Goal: Find specific page/section: Find specific page/section

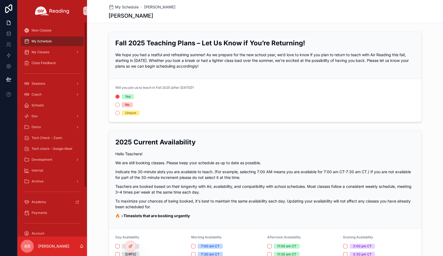
click at [58, 138] on span "Tech Check - Zoom" at bounding box center [47, 138] width 31 height 4
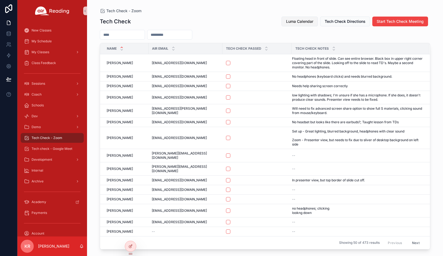
click at [305, 20] on span "Luma Calendar" at bounding box center [299, 21] width 27 height 5
click at [299, 24] on button "Luma Calendar" at bounding box center [299, 22] width 36 height 10
click at [302, 23] on span "Luma Calendar" at bounding box center [299, 21] width 27 height 5
click at [130, 235] on icon at bounding box center [130, 235] width 4 height 4
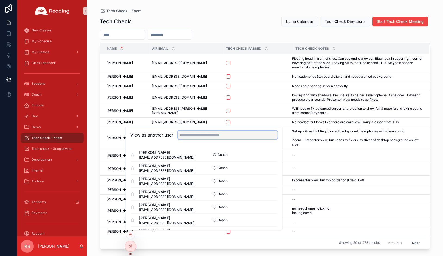
click at [218, 133] on input "text" at bounding box center [228, 135] width 100 height 9
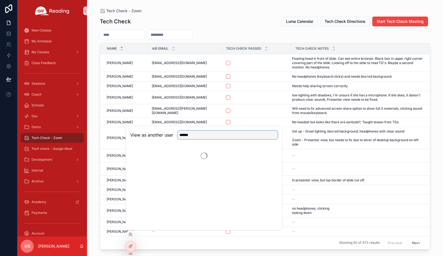
type input "*******"
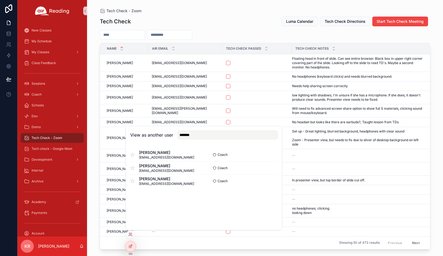
click at [243, 21] on div "Tech Check Luma Calendar Tech Check Directions Start Tech Check Meeting" at bounding box center [265, 21] width 330 height 10
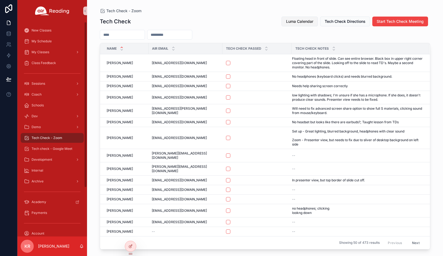
click at [302, 21] on span "Luma Calendar" at bounding box center [299, 21] width 27 height 5
click at [55, 44] on div "My Schedule" at bounding box center [52, 41] width 57 height 9
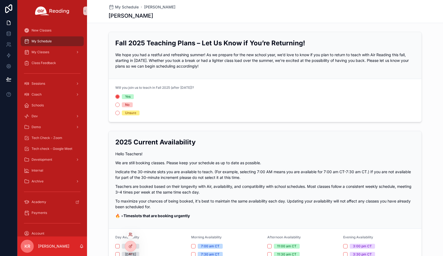
click at [130, 237] on icon at bounding box center [130, 235] width 4 height 4
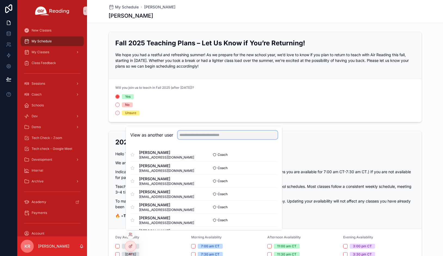
click at [228, 135] on input "text" at bounding box center [228, 135] width 100 height 9
type input "****"
click at [264, 155] on button "Select" at bounding box center [271, 155] width 14 height 8
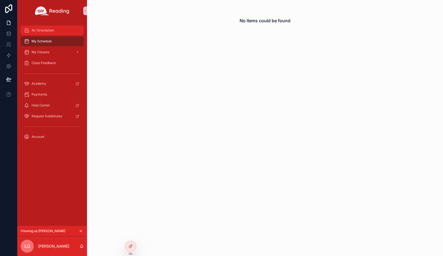
click at [43, 32] on span "Air Orientation" at bounding box center [43, 30] width 22 height 4
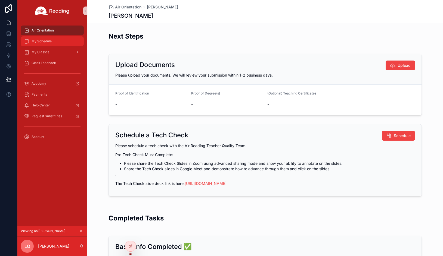
click at [53, 38] on div "My Schedule" at bounding box center [52, 41] width 57 height 9
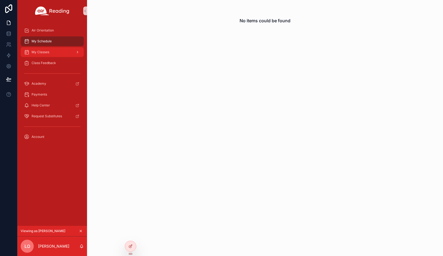
click at [45, 52] on span "My Classes" at bounding box center [41, 52] width 18 height 4
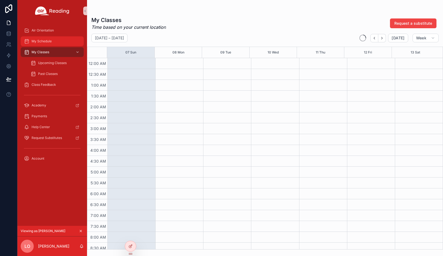
click at [46, 41] on span "My Schedule" at bounding box center [42, 41] width 20 height 4
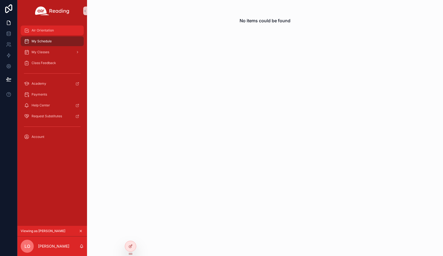
click at [48, 32] on span "Air Orientation" at bounding box center [43, 30] width 22 height 4
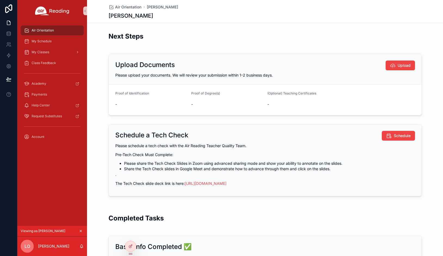
click at [81, 231] on icon "scrollable content" at bounding box center [81, 232] width 4 height 4
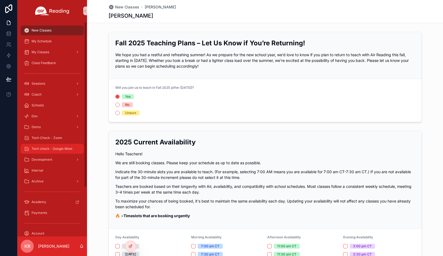
click at [51, 149] on span "Tech check - Google Meet" at bounding box center [52, 149] width 41 height 4
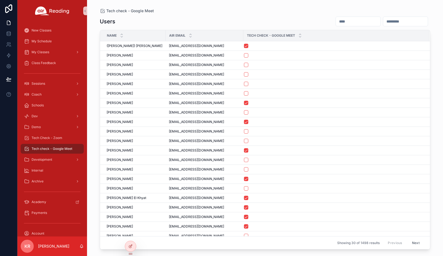
click at [336, 22] on input "scrollable content" at bounding box center [358, 22] width 45 height 8
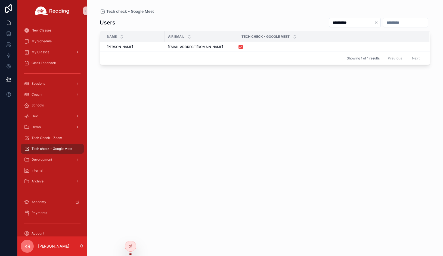
click at [329, 19] on input "**********" at bounding box center [351, 23] width 45 height 8
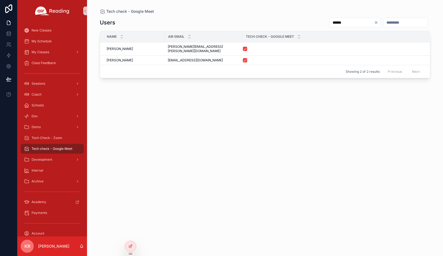
type input "******"
click at [375, 22] on icon "Clear" at bounding box center [376, 22] width 2 height 2
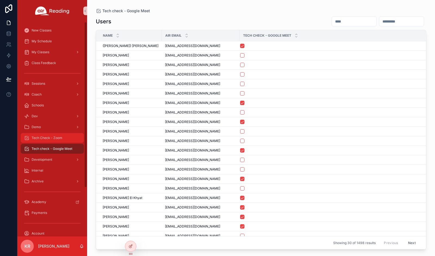
click at [41, 140] on span "Tech Check - Zoom" at bounding box center [47, 138] width 31 height 4
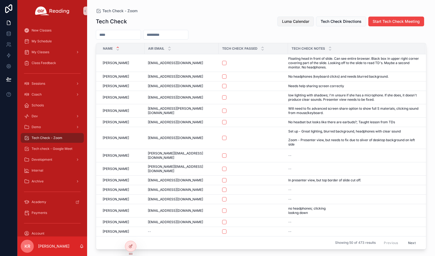
click at [294, 23] on span "Luma Calendar" at bounding box center [295, 21] width 27 height 5
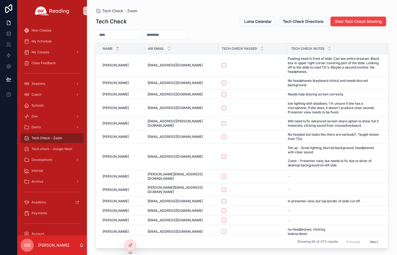
click at [129, 36] on input "scrollable content" at bounding box center [118, 35] width 45 height 8
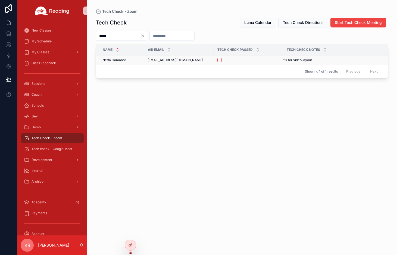
type input "*****"
click at [219, 61] on button "scrollable content" at bounding box center [220, 60] width 4 height 4
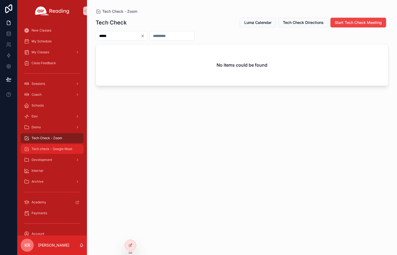
click at [56, 149] on span "Tech check - Google Meet" at bounding box center [52, 149] width 41 height 4
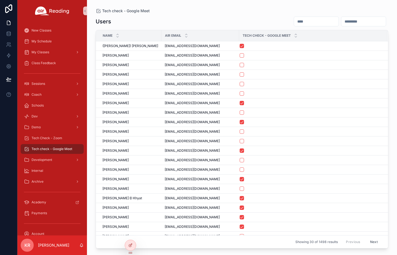
click at [294, 22] on input "scrollable content" at bounding box center [316, 22] width 45 height 8
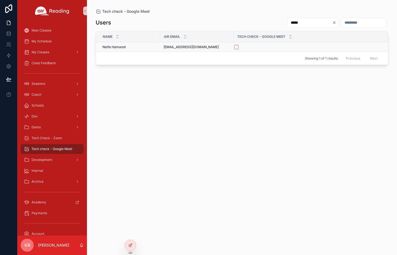
type input "*****"
click at [238, 47] on button "scrollable content" at bounding box center [236, 47] width 4 height 4
drag, startPoint x: 63, startPoint y: 139, endPoint x: 67, endPoint y: 139, distance: 4.4
click at [63, 139] on div "Tech Check - Zoom" at bounding box center [52, 138] width 57 height 9
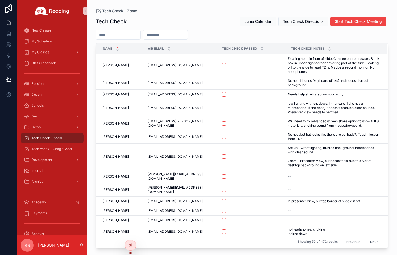
click at [120, 33] on input "scrollable content" at bounding box center [118, 35] width 45 height 8
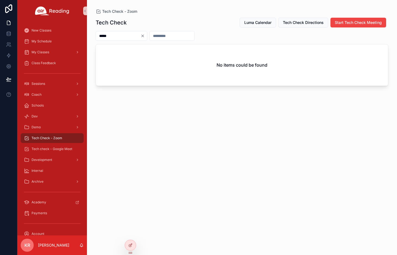
type input "*****"
click at [145, 36] on icon "Clear" at bounding box center [143, 36] width 4 height 4
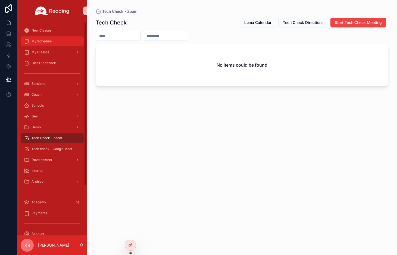
click at [40, 39] on div "My Schedule" at bounding box center [52, 41] width 57 height 9
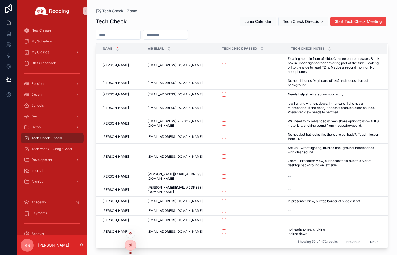
click at [131, 234] on icon at bounding box center [130, 233] width 4 height 4
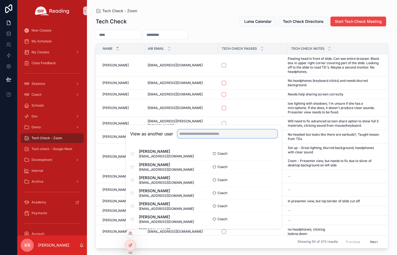
click at [196, 132] on input "text" at bounding box center [228, 133] width 100 height 9
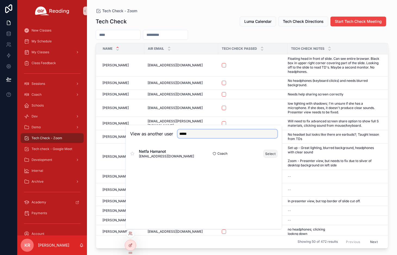
type input "*****"
click at [267, 154] on button "Select" at bounding box center [271, 154] width 14 height 8
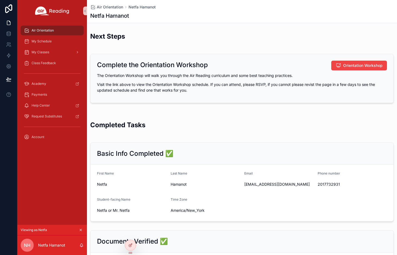
click at [80, 230] on icon "scrollable content" at bounding box center [81, 230] width 2 height 2
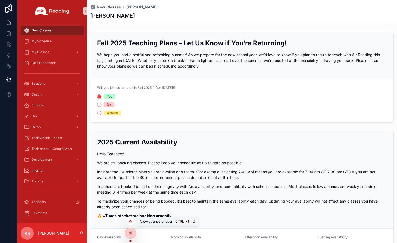
click at [130, 223] on icon at bounding box center [130, 222] width 4 height 4
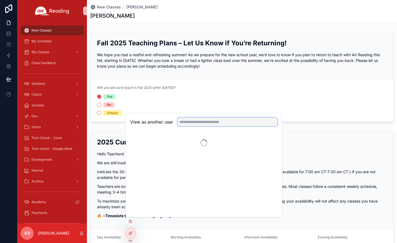
click at [199, 122] on input "text" at bounding box center [228, 122] width 100 height 9
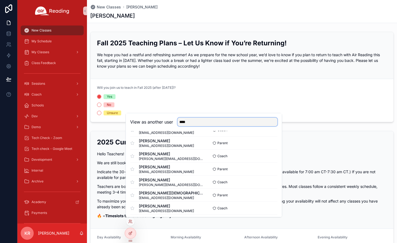
scroll to position [330, 0]
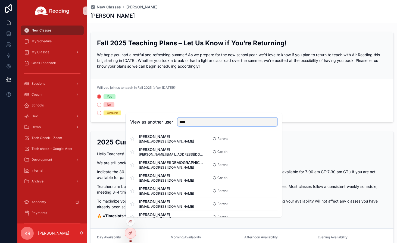
type input "****"
click at [288, 84] on form "Will you join us to teach in Fall 2025 (after 8/2/2025)? Yes No Unsure" at bounding box center [242, 100] width 303 height 43
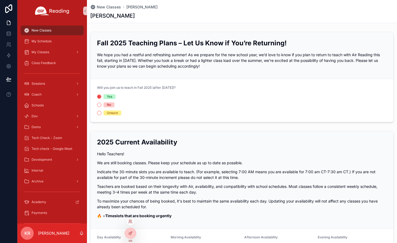
click at [130, 219] on div at bounding box center [130, 222] width 9 height 9
click at [131, 224] on icon at bounding box center [130, 222] width 4 height 4
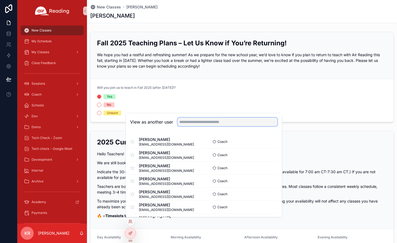
click at [205, 123] on input "text" at bounding box center [228, 122] width 100 height 9
type input "****"
click at [270, 142] on button "Select" at bounding box center [271, 142] width 14 height 8
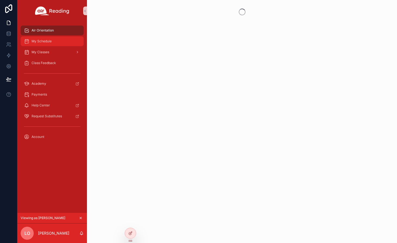
click at [52, 42] on span "My Schedule" at bounding box center [42, 41] width 20 height 4
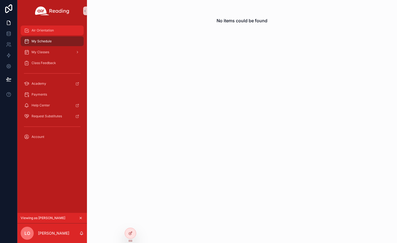
click at [52, 32] on span "Air Orientation" at bounding box center [43, 30] width 22 height 4
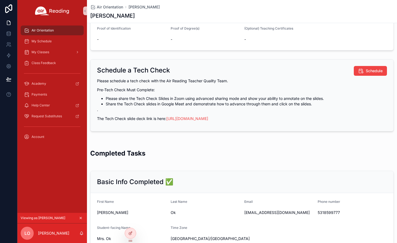
scroll to position [26, 0]
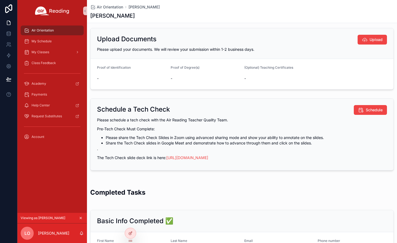
click at [81, 219] on icon "scrollable content" at bounding box center [81, 218] width 4 height 4
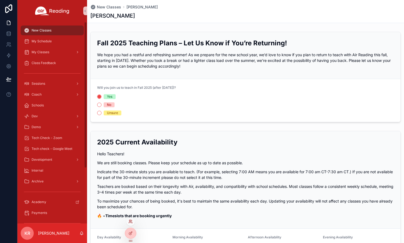
click at [130, 222] on icon at bounding box center [129, 220] width 1 height 1
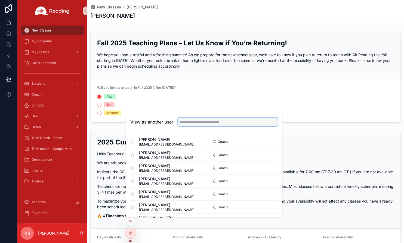
click at [194, 123] on input "text" at bounding box center [228, 122] width 100 height 9
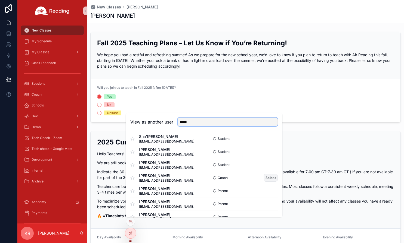
type input "*****"
click at [266, 179] on button "Select" at bounding box center [271, 178] width 14 height 8
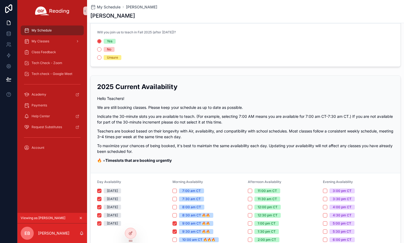
scroll to position [54, 0]
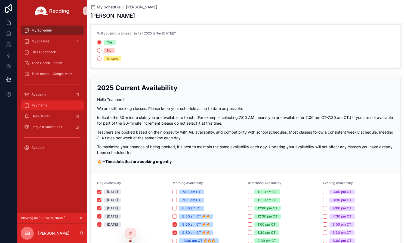
click at [53, 107] on div "Payments" at bounding box center [52, 105] width 57 height 9
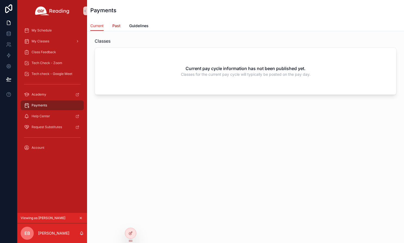
click at [113, 29] on link "Past" at bounding box center [116, 26] width 8 height 11
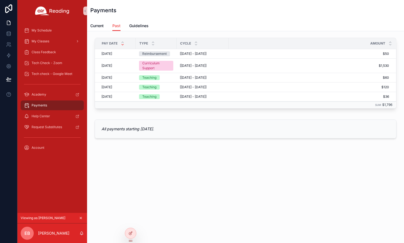
click at [81, 218] on icon "scrollable content" at bounding box center [81, 219] width 2 height 2
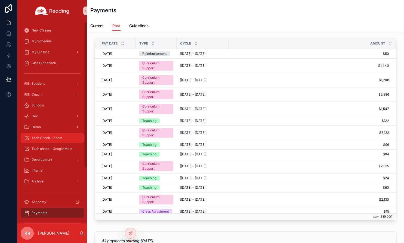
click at [52, 140] on span "Tech Check - Zoom" at bounding box center [47, 138] width 31 height 4
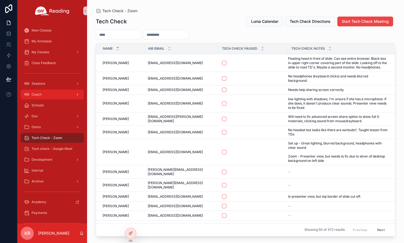
click at [52, 98] on div "Coach" at bounding box center [52, 94] width 57 height 9
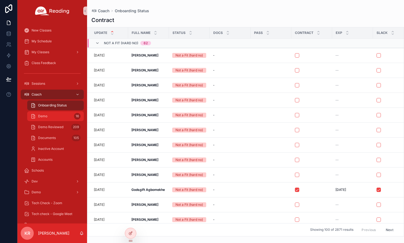
click at [55, 117] on div "Demo 16" at bounding box center [55, 116] width 50 height 9
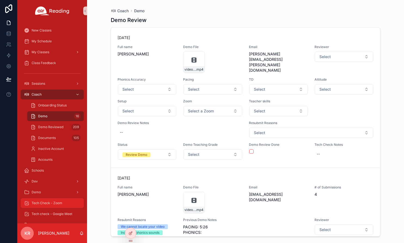
click at [46, 201] on span "Tech Check - Zoom" at bounding box center [47, 203] width 31 height 4
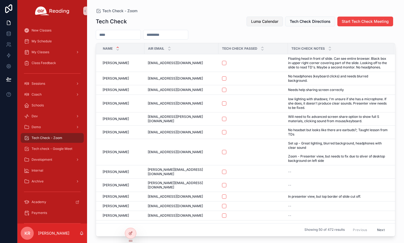
click at [270, 23] on span "Luma Calendar" at bounding box center [264, 21] width 27 height 5
click at [130, 35] on input "scrollable content" at bounding box center [118, 35] width 45 height 8
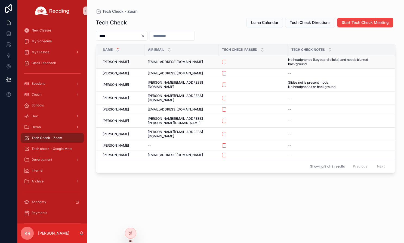
type input "****"
click at [222, 60] on button "scrollable content" at bounding box center [224, 62] width 4 height 4
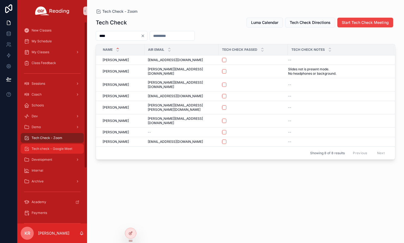
click at [58, 148] on span "Tech check - Google Meet" at bounding box center [52, 149] width 41 height 4
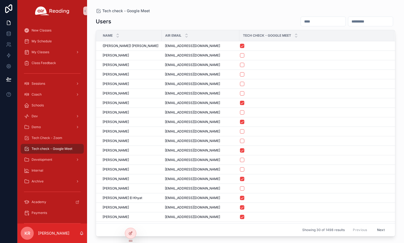
click at [301, 21] on input "scrollable content" at bounding box center [323, 22] width 45 height 8
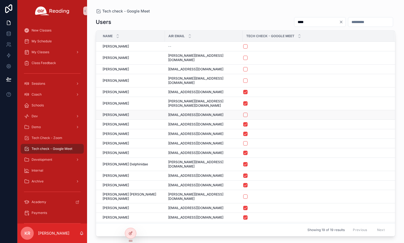
type input "****"
click at [243, 113] on button "scrollable content" at bounding box center [245, 115] width 4 height 4
click at [54, 140] on span "Tech Check - Zoom" at bounding box center [47, 138] width 31 height 4
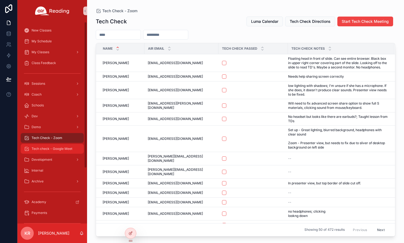
drag, startPoint x: 61, startPoint y: 148, endPoint x: 84, endPoint y: 146, distance: 23.2
click at [61, 148] on span "Tech check - Google Meet" at bounding box center [52, 149] width 41 height 4
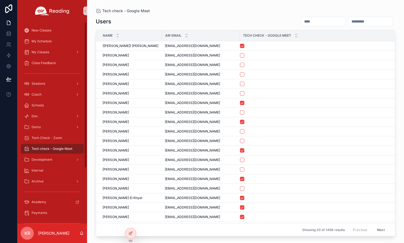
click at [301, 21] on input "scrollable content" at bounding box center [323, 22] width 45 height 8
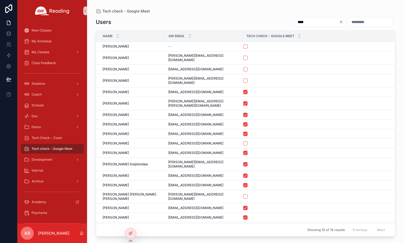
type input "****"
click at [340, 22] on icon "Clear" at bounding box center [341, 22] width 2 height 2
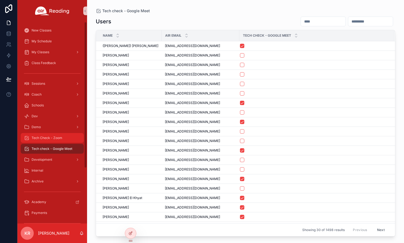
click at [59, 140] on span "Tech Check - Zoom" at bounding box center [47, 138] width 31 height 4
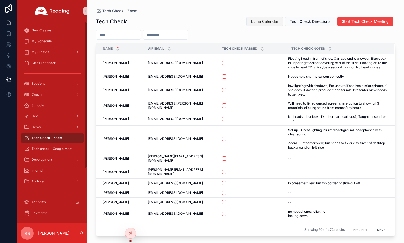
click at [261, 20] on span "Luma Calendar" at bounding box center [264, 21] width 27 height 5
click at [52, 44] on div "My Schedule" at bounding box center [52, 41] width 57 height 9
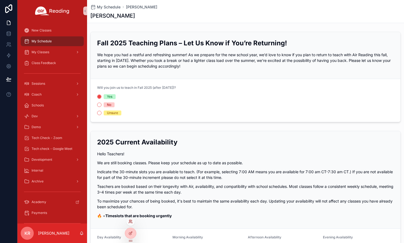
click at [129, 222] on icon at bounding box center [130, 222] width 4 height 4
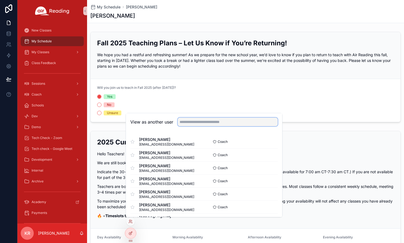
drag, startPoint x: 210, startPoint y: 124, endPoint x: 214, endPoint y: 122, distance: 4.8
click at [210, 124] on input "text" at bounding box center [228, 122] width 100 height 9
type input "******"
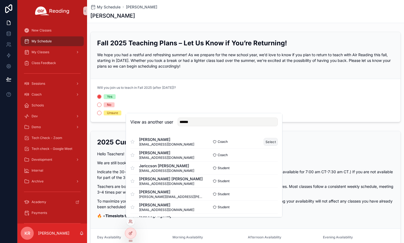
click at [270, 142] on button "Select" at bounding box center [271, 142] width 14 height 8
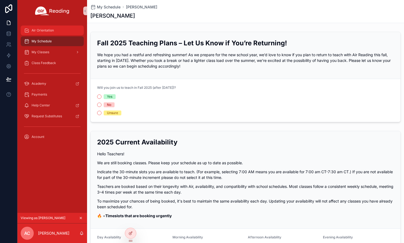
click at [55, 31] on div "Air Orientation" at bounding box center [52, 30] width 57 height 9
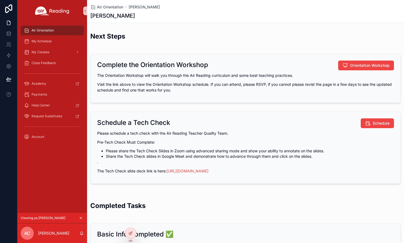
click at [80, 218] on icon "scrollable content" at bounding box center [81, 218] width 4 height 4
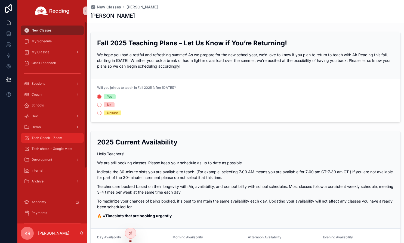
click at [53, 140] on span "Tech Check - Zoom" at bounding box center [47, 138] width 31 height 4
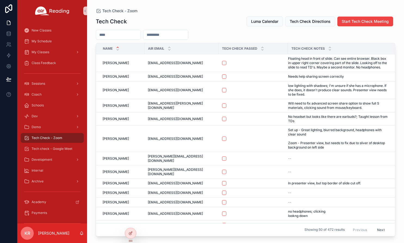
drag, startPoint x: 120, startPoint y: 36, endPoint x: 134, endPoint y: 35, distance: 13.4
click at [120, 36] on input "scrollable content" at bounding box center [118, 35] width 45 height 8
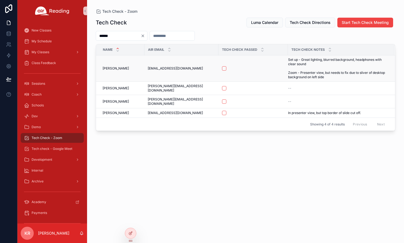
type input "******"
click at [222, 68] on button "scrollable content" at bounding box center [224, 68] width 4 height 4
click at [61, 151] on div "Tech check - Google Meet" at bounding box center [52, 149] width 57 height 9
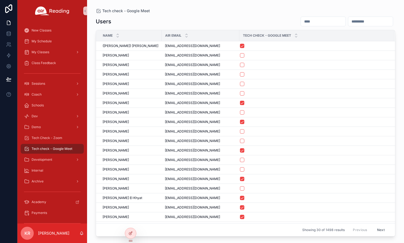
click at [301, 22] on input "scrollable content" at bounding box center [323, 22] width 45 height 8
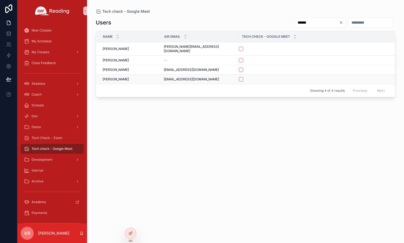
type input "******"
click at [239, 77] on button "scrollable content" at bounding box center [241, 79] width 4 height 4
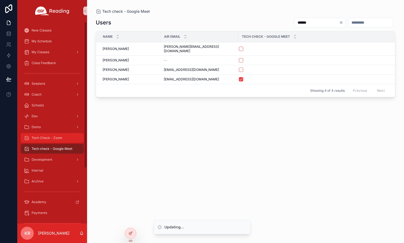
click at [60, 140] on span "Tech Check - Zoom" at bounding box center [47, 138] width 31 height 4
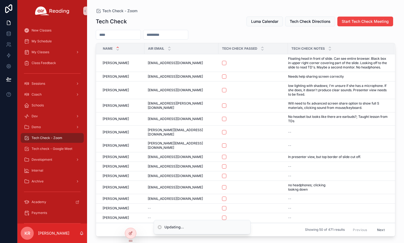
click at [136, 36] on input "scrollable content" at bounding box center [118, 35] width 45 height 8
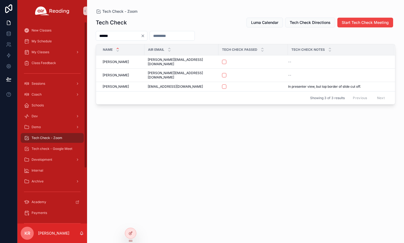
type input "******"
click at [144, 36] on icon "Clear" at bounding box center [143, 36] width 2 height 2
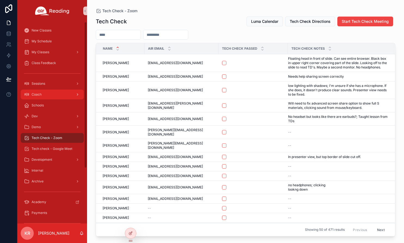
click at [52, 95] on div "Coach" at bounding box center [52, 94] width 57 height 9
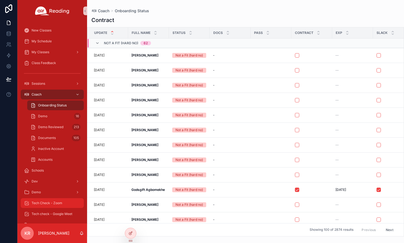
click at [62, 204] on span "Tech Check - Zoom" at bounding box center [47, 203] width 31 height 4
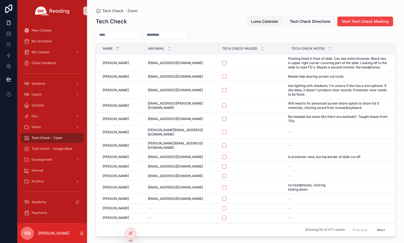
click at [259, 23] on span "Luma Calendar" at bounding box center [264, 21] width 27 height 5
click at [45, 45] on div "My Schedule" at bounding box center [52, 41] width 57 height 9
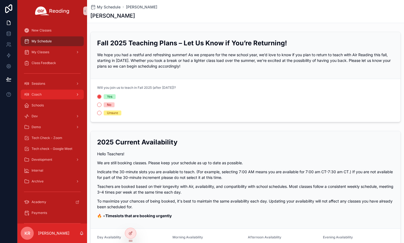
click at [40, 98] on div "Coach" at bounding box center [52, 94] width 57 height 9
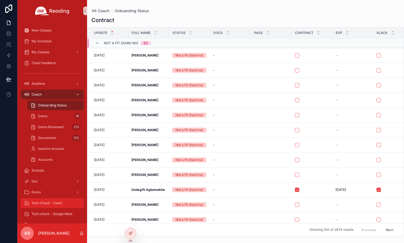
click at [51, 205] on span "Tech Check - Zoom" at bounding box center [47, 203] width 31 height 4
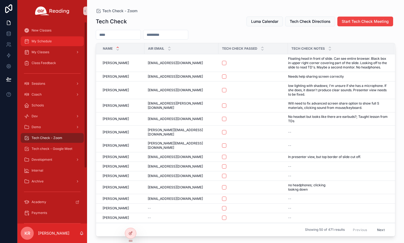
click at [45, 41] on span "My Schedule" at bounding box center [42, 41] width 20 height 4
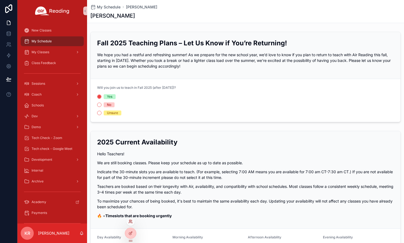
click at [129, 222] on icon at bounding box center [130, 222] width 4 height 4
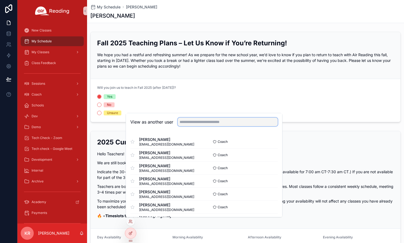
click at [215, 123] on input "text" at bounding box center [228, 122] width 100 height 9
type input "******"
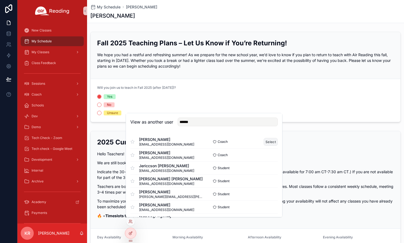
click at [264, 141] on button "Select" at bounding box center [271, 142] width 14 height 8
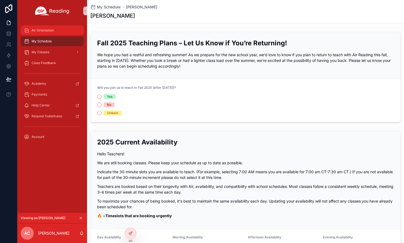
click at [48, 33] on div "Air Orientation" at bounding box center [52, 30] width 57 height 9
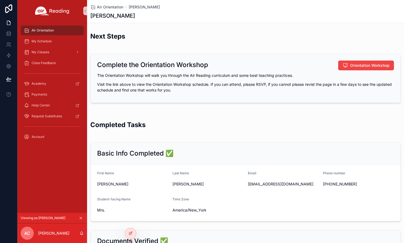
click at [81, 218] on icon "scrollable content" at bounding box center [81, 218] width 4 height 4
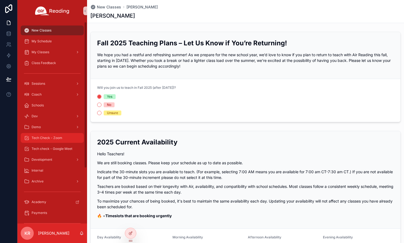
click at [43, 137] on span "Tech Check - Zoom" at bounding box center [47, 138] width 31 height 4
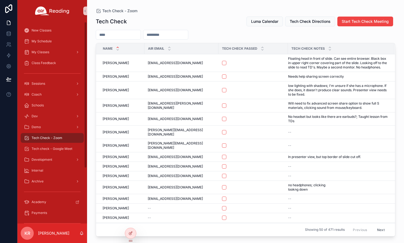
click at [132, 34] on input "scrollable content" at bounding box center [118, 35] width 45 height 8
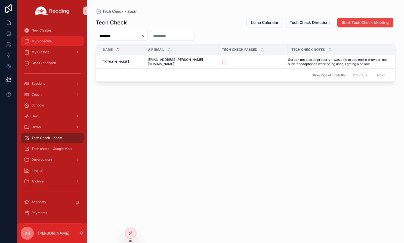
type input "********"
click at [50, 42] on span "My Schedule" at bounding box center [42, 41] width 20 height 4
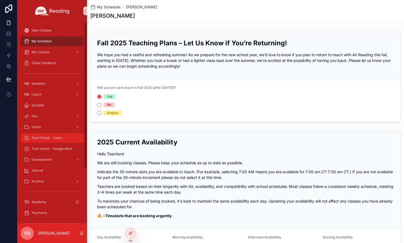
click at [53, 136] on span "Tech Check - Zoom" at bounding box center [47, 138] width 31 height 4
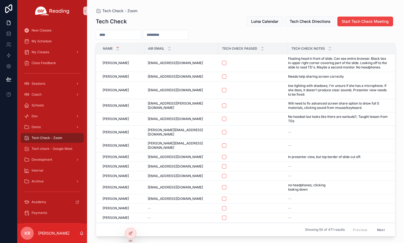
click at [138, 35] on input "scrollable content" at bounding box center [118, 35] width 45 height 8
type input "*"
click at [112, 35] on input "scrollable content" at bounding box center [118, 35] width 45 height 8
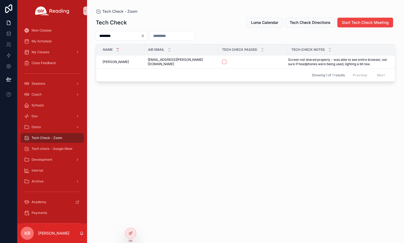
type input "********"
drag, startPoint x: 224, startPoint y: 90, endPoint x: 224, endPoint y: 85, distance: 5.2
click at [224, 90] on div "Tech Check Luma Calendar Tech Check Directions Start Tech Check Meeting *******…" at bounding box center [245, 125] width 299 height 223
click at [222, 61] on button "scrollable content" at bounding box center [224, 62] width 4 height 4
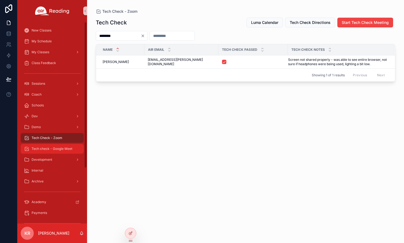
click at [61, 150] on span "Tech check - Google Meet" at bounding box center [52, 149] width 41 height 4
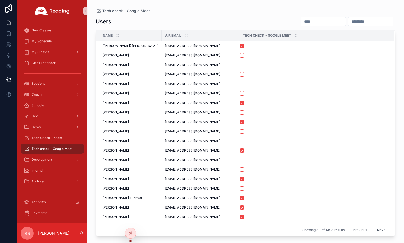
click at [301, 21] on input "scrollable content" at bounding box center [323, 22] width 45 height 8
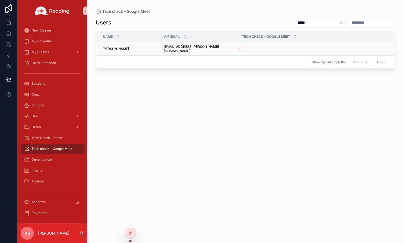
type input "*****"
click at [239, 47] on button "scrollable content" at bounding box center [241, 49] width 4 height 4
drag, startPoint x: 57, startPoint y: 138, endPoint x: 67, endPoint y: 137, distance: 9.7
click at [57, 138] on span "Tech Check - Zoom" at bounding box center [47, 138] width 31 height 4
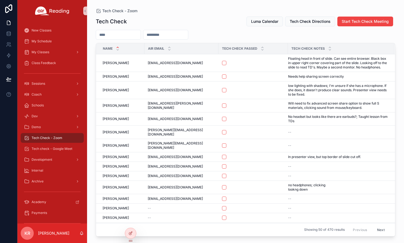
click at [137, 35] on input "scrollable content" at bounding box center [118, 35] width 45 height 8
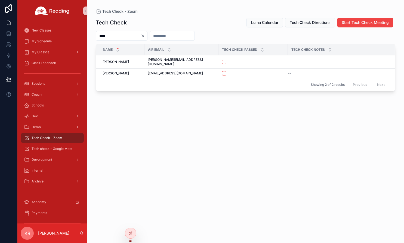
click at [133, 35] on input "****" at bounding box center [118, 36] width 45 height 8
type input "*"
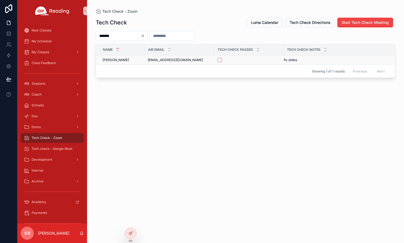
type input "*******"
click at [221, 61] on button "scrollable content" at bounding box center [220, 60] width 4 height 4
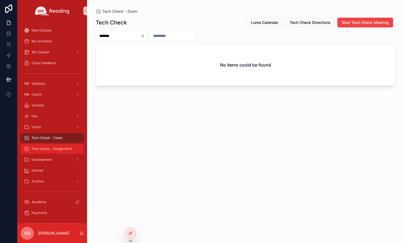
click at [57, 150] on span "Tech check - Google Meet" at bounding box center [52, 149] width 41 height 4
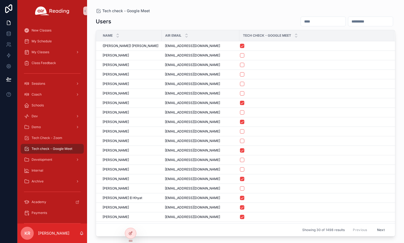
click at [301, 22] on input "scrollable content" at bounding box center [323, 22] width 45 height 8
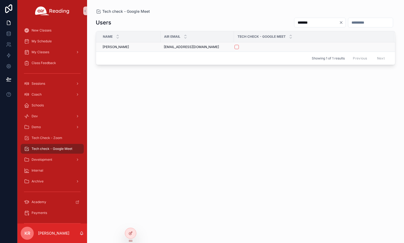
type input "*******"
click at [237, 46] on button "scrollable content" at bounding box center [236, 47] width 4 height 4
click at [49, 41] on span "My Schedule" at bounding box center [42, 41] width 20 height 4
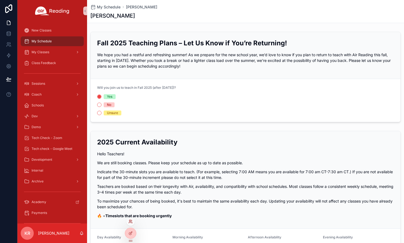
click at [131, 221] on icon at bounding box center [130, 222] width 4 height 4
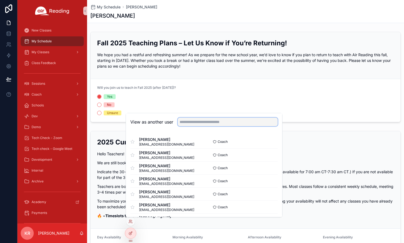
click at [199, 123] on input "text" at bounding box center [228, 122] width 100 height 9
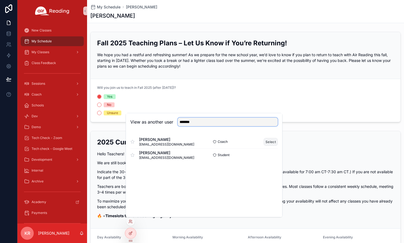
type input "*******"
click at [272, 141] on button "Select" at bounding box center [271, 142] width 14 height 8
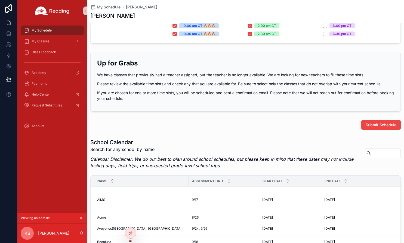
scroll to position [272, 0]
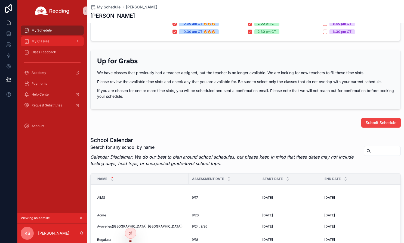
click at [50, 44] on div "My Classes" at bounding box center [52, 41] width 57 height 9
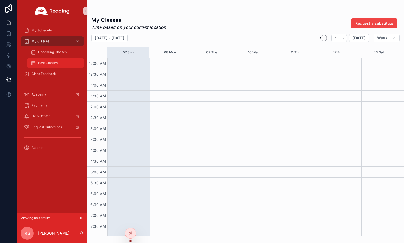
click at [52, 65] on span "Past Classes" at bounding box center [48, 63] width 20 height 4
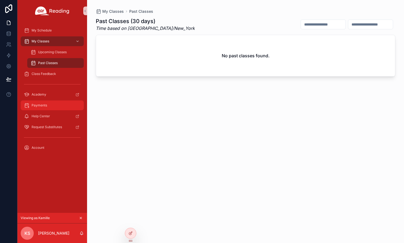
click at [45, 106] on span "Payments" at bounding box center [40, 105] width 16 height 4
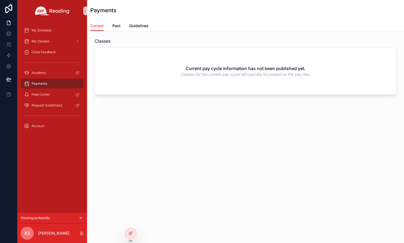
click at [81, 218] on icon "scrollable content" at bounding box center [81, 218] width 4 height 4
